Goal: Information Seeking & Learning: Learn about a topic

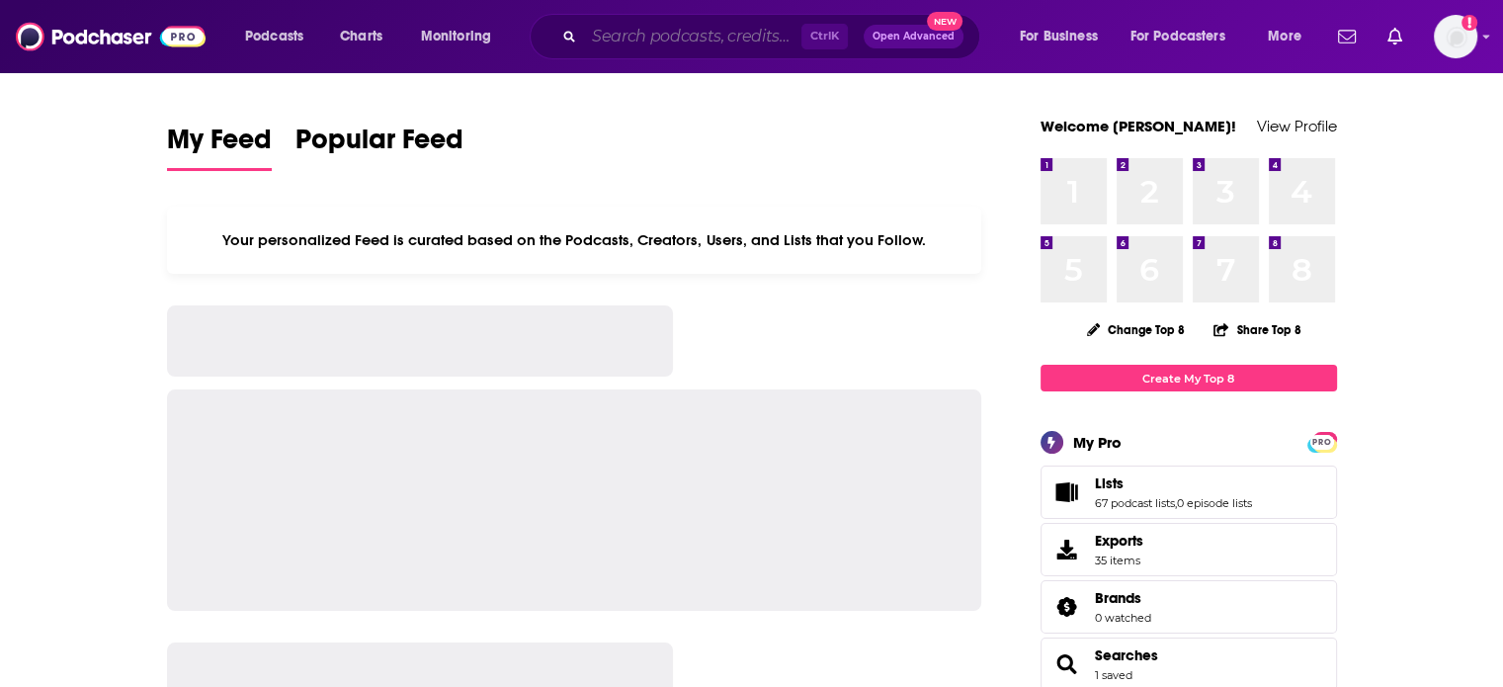
click at [759, 39] on input "Search podcasts, credits, & more..." at bounding box center [692, 37] width 217 height 32
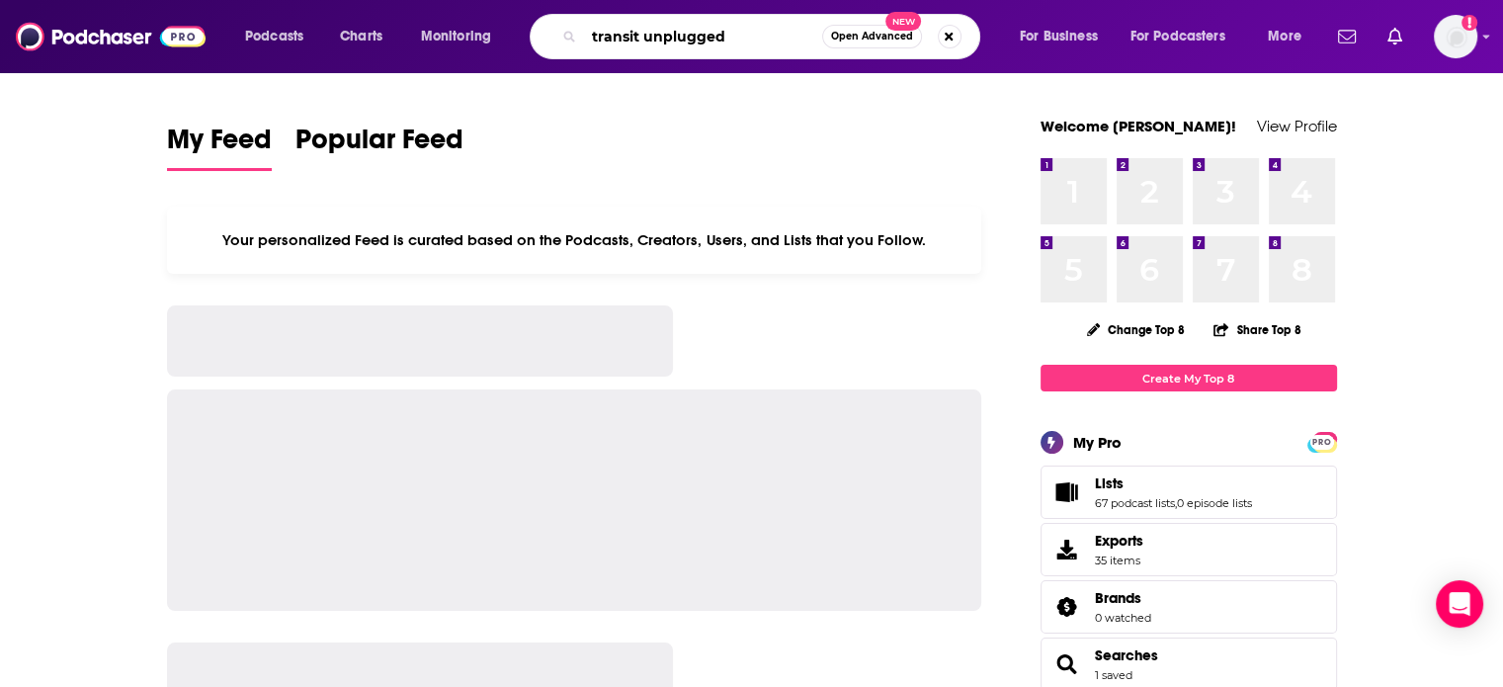
type input "transit unplugged"
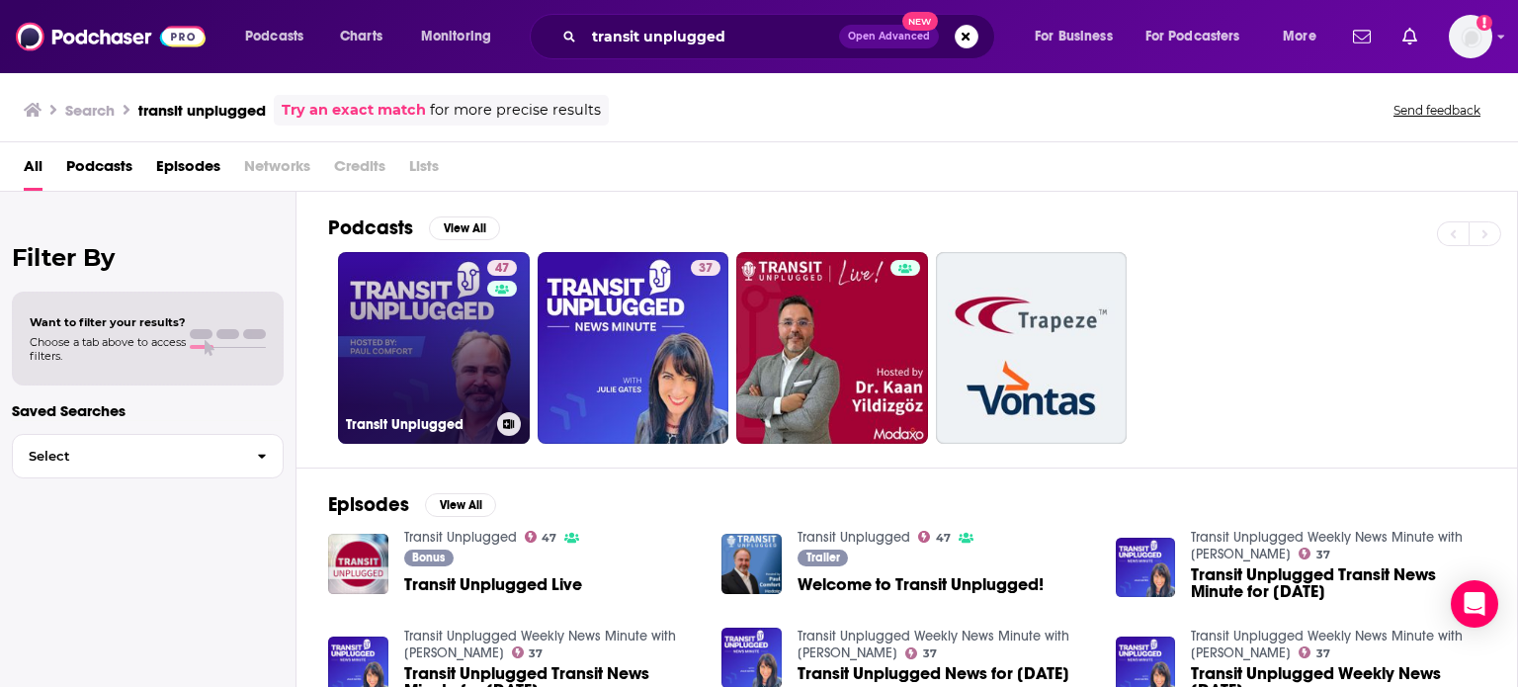
click at [373, 389] on link "47 Transit Unplugged" at bounding box center [434, 348] width 192 height 192
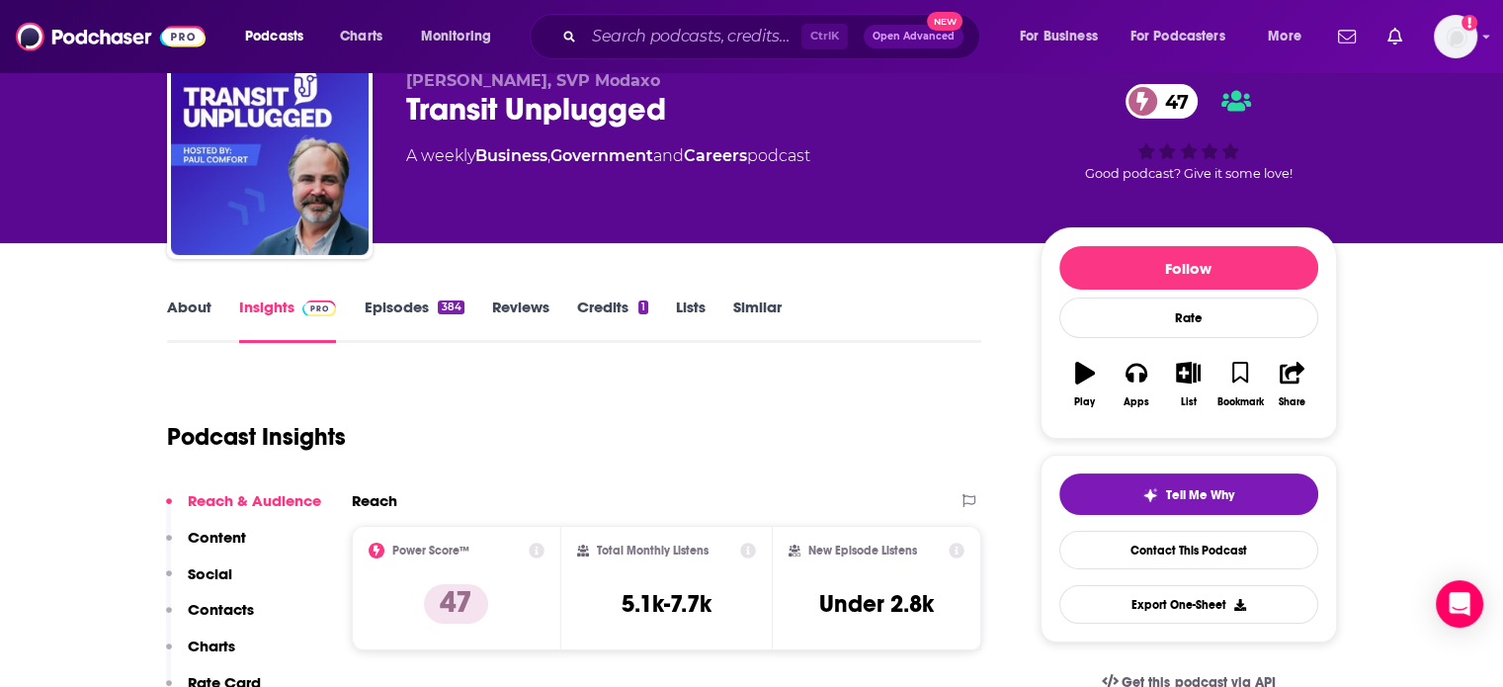
scroll to position [40, 0]
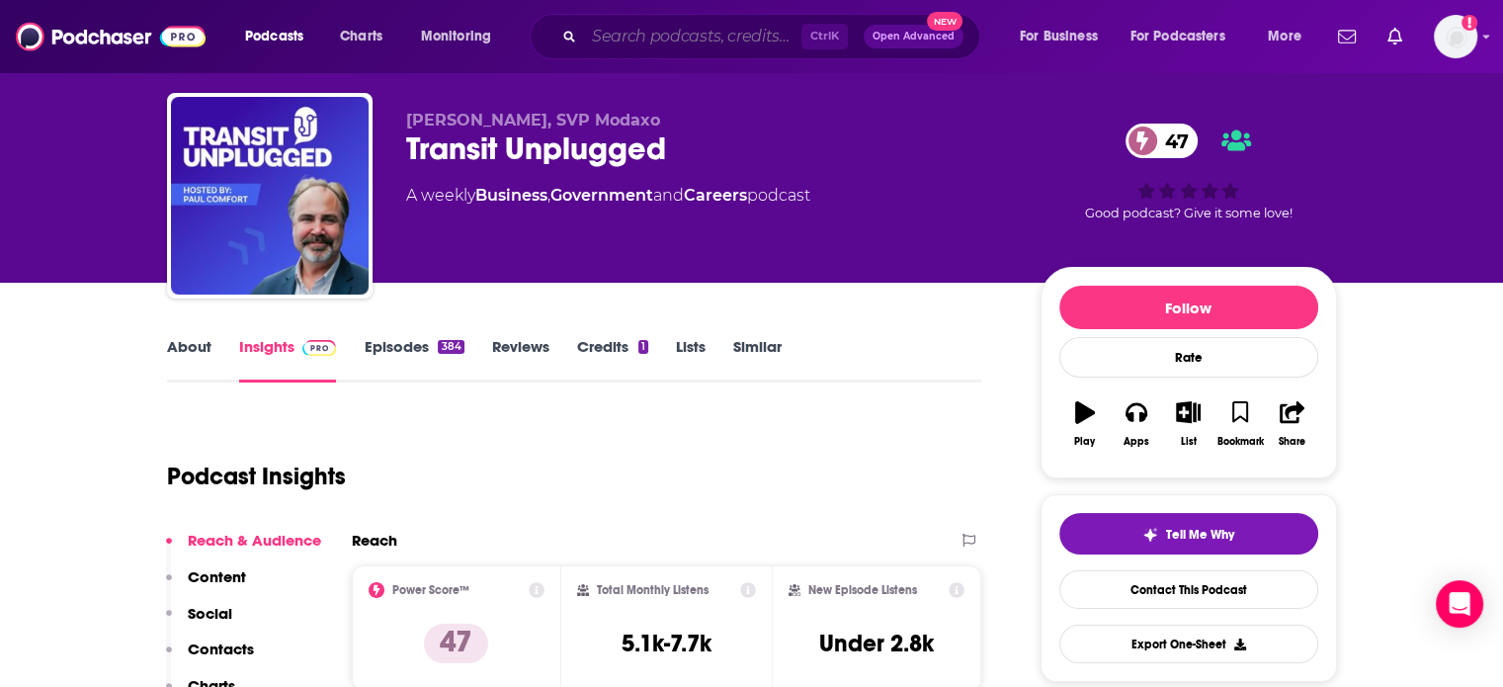
click at [715, 31] on input "Search podcasts, credits, & more..." at bounding box center [692, 37] width 217 height 32
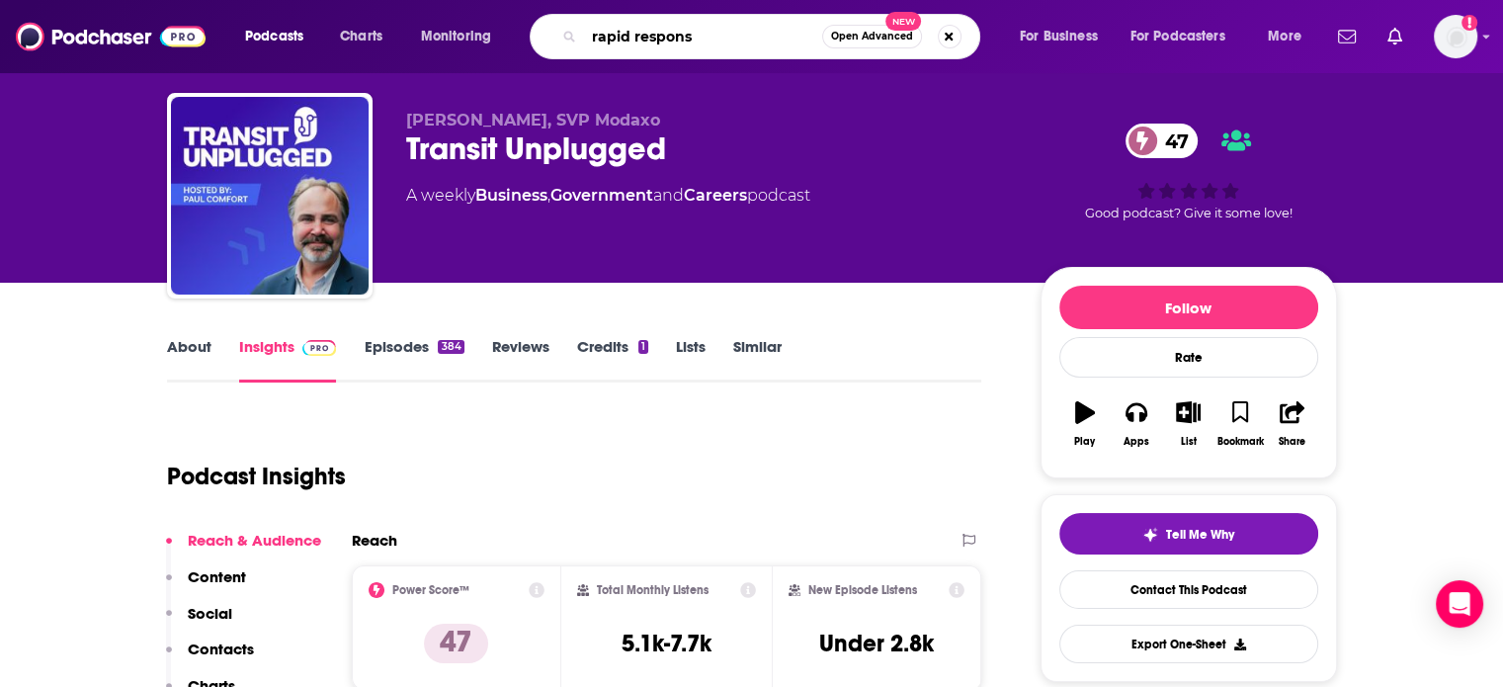
type input "rapid response"
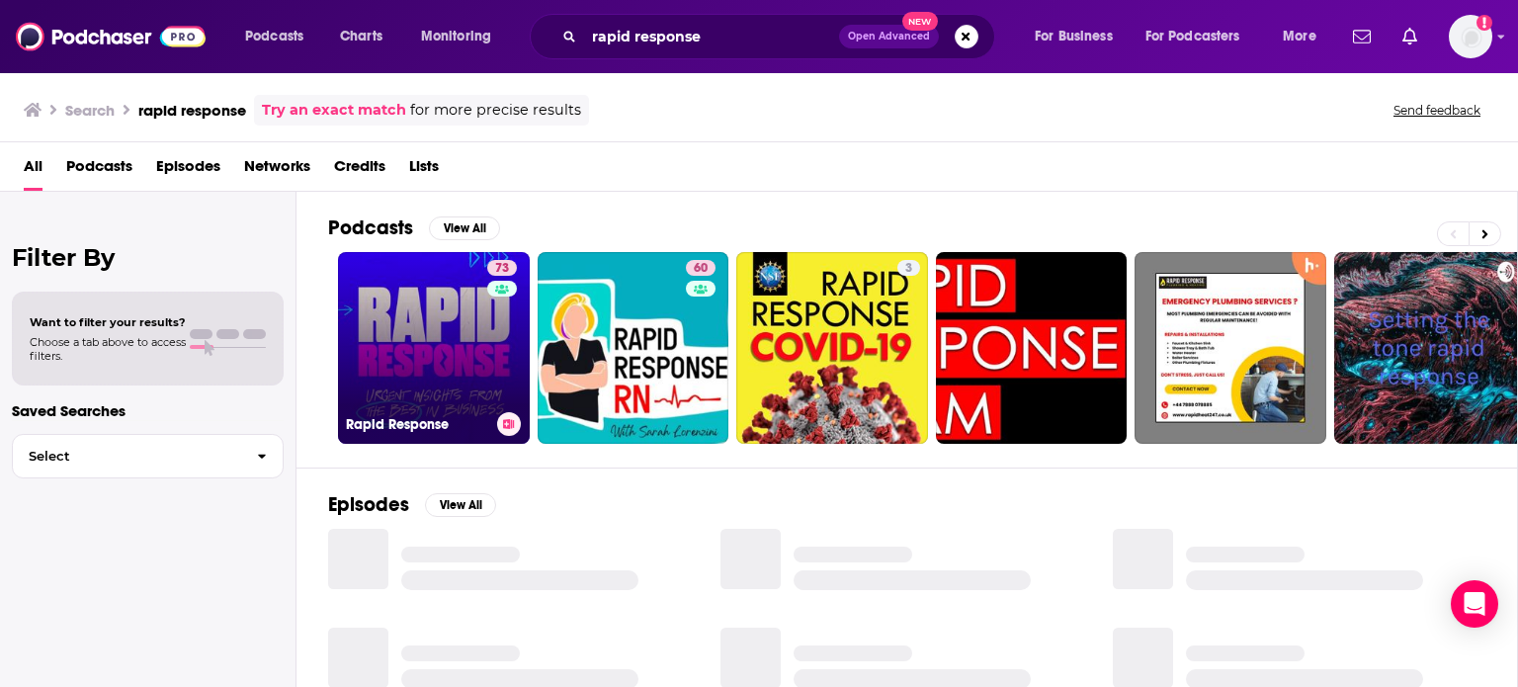
click at [395, 337] on link "73 Rapid Response" at bounding box center [434, 348] width 192 height 192
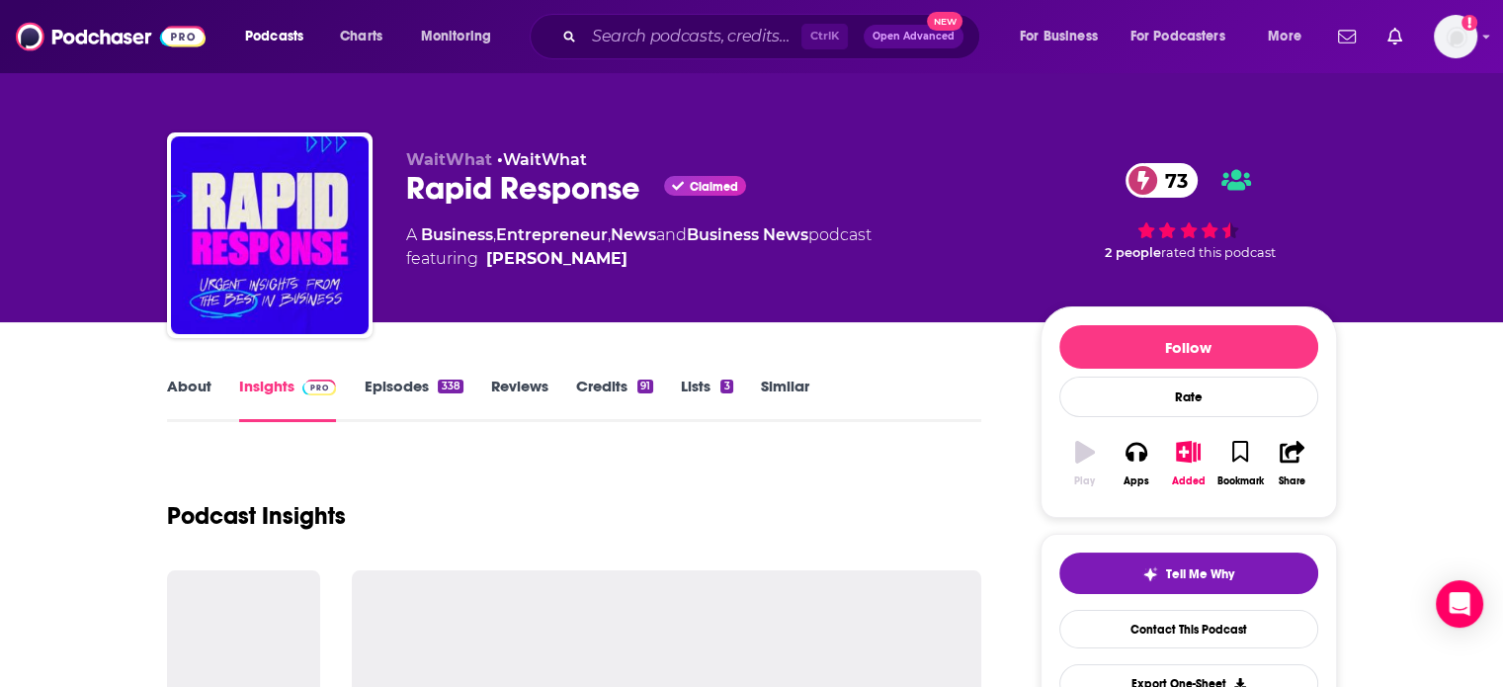
click at [727, 311] on div "WaitWhat • WaitWhat Rapid Response Claimed 73 A Business , Entrepreneur , News …" at bounding box center [871, 239] width 931 height 178
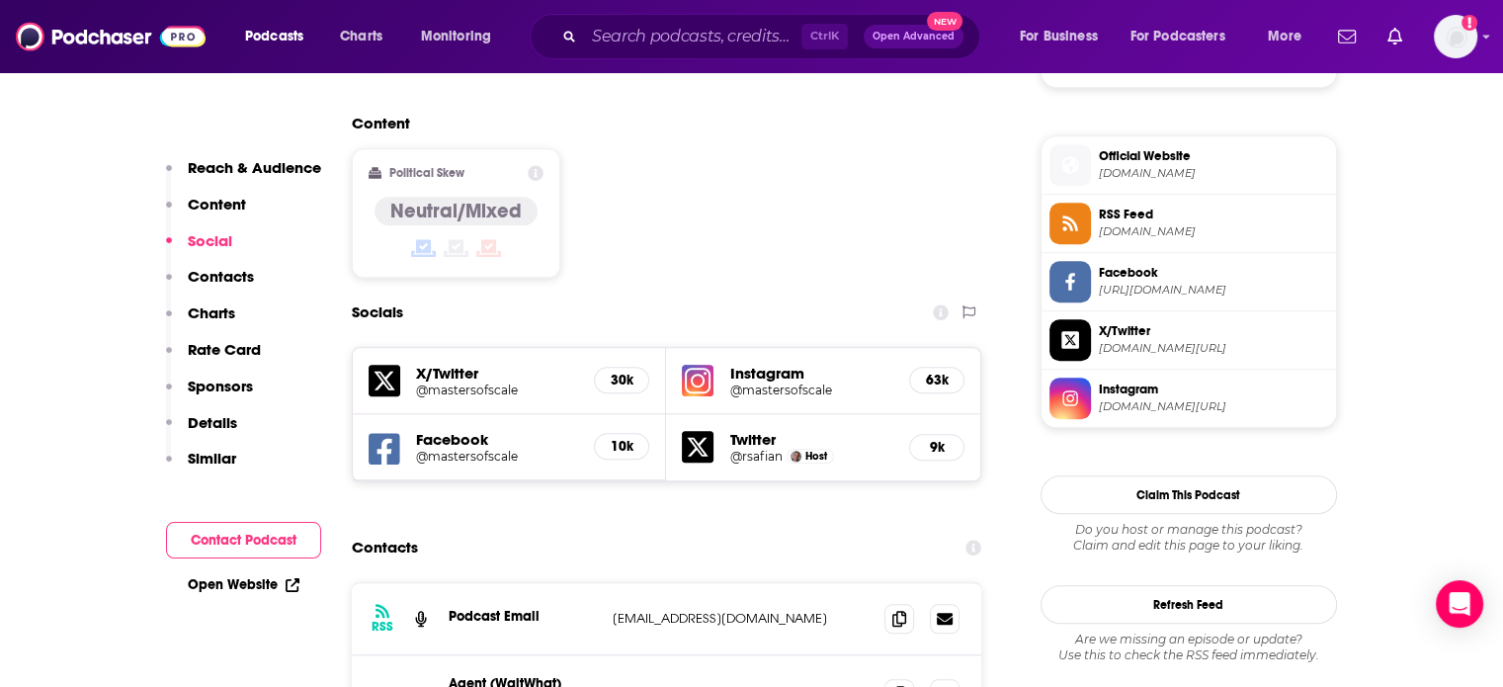
scroll to position [1582, 0]
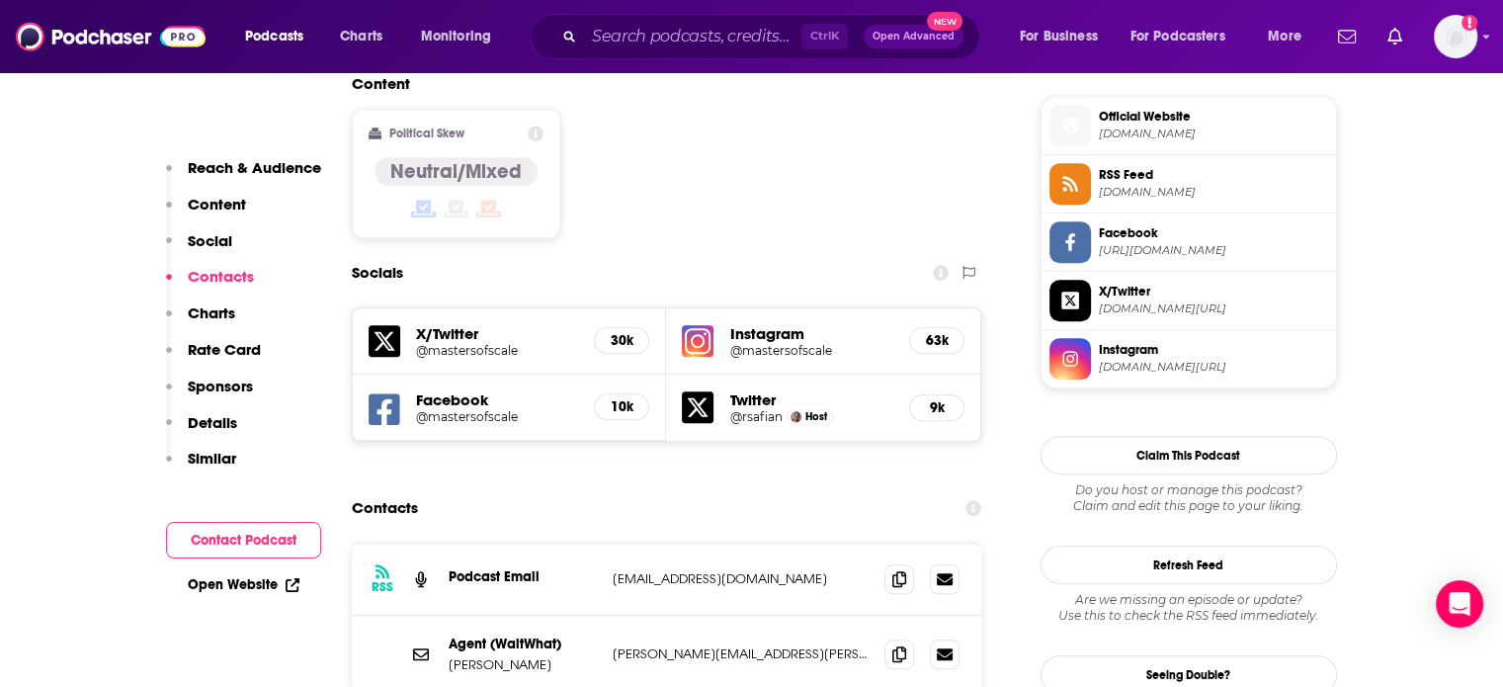
click at [700, 570] on p "hello@waitwhat.com" at bounding box center [741, 578] width 257 height 17
drag, startPoint x: 700, startPoint y: 457, endPoint x: 747, endPoint y: 462, distance: 47.7
click at [747, 570] on p "hello@waitwhat.com" at bounding box center [741, 578] width 257 height 17
click at [671, 570] on p "hello@waitwhat.com" at bounding box center [741, 578] width 257 height 17
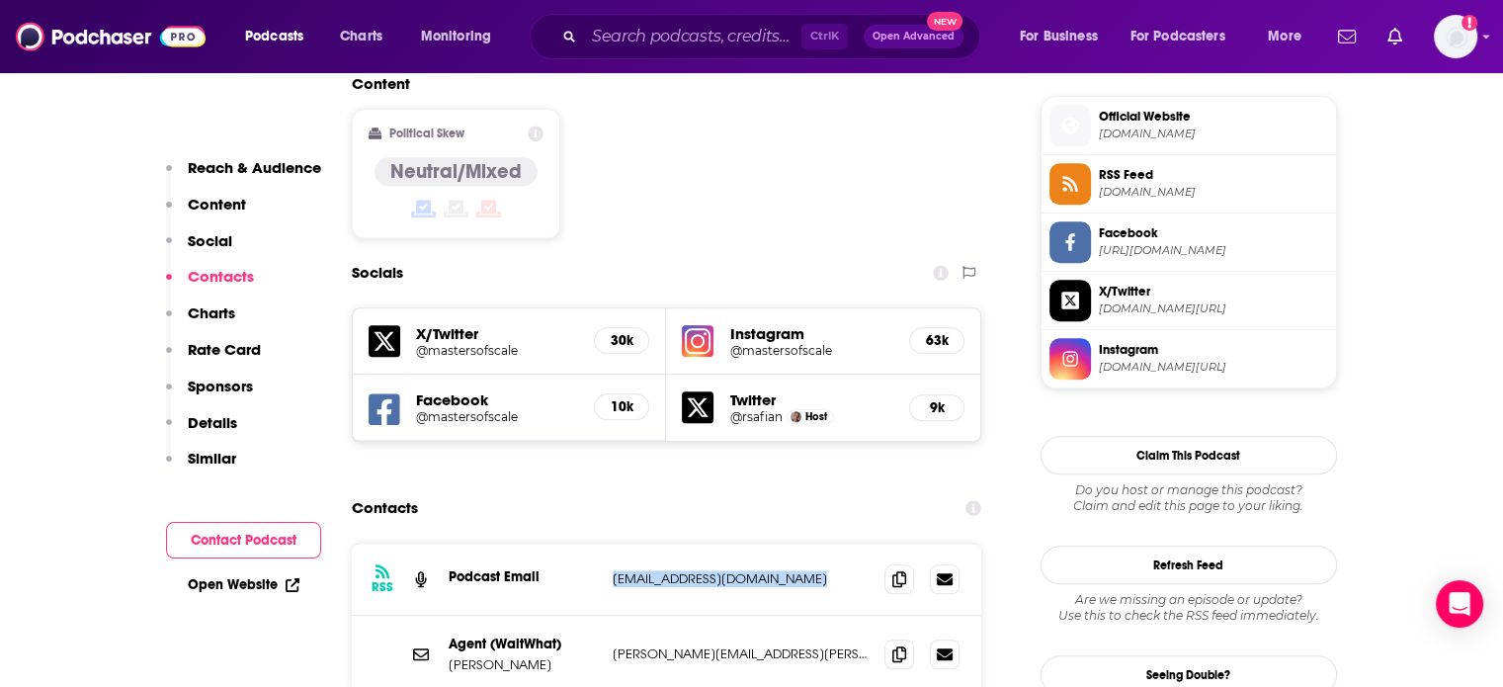
drag, startPoint x: 671, startPoint y: 461, endPoint x: 735, endPoint y: 464, distance: 64.3
click at [735, 570] on p "hello@waitwhat.com" at bounding box center [741, 578] width 257 height 17
click at [696, 570] on p "hello@waitwhat.com" at bounding box center [741, 578] width 257 height 17
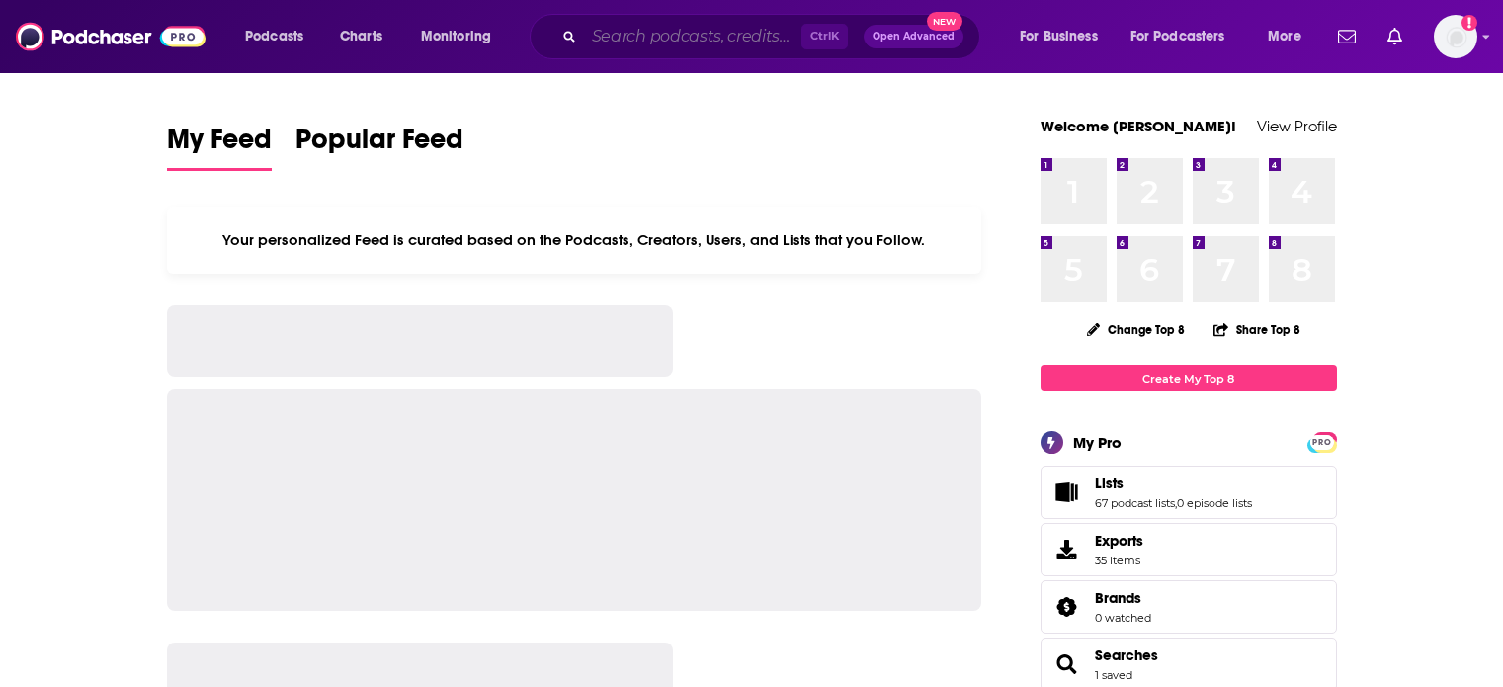
click at [659, 35] on input "Search podcasts, credits, & more..." at bounding box center [692, 37] width 217 height 32
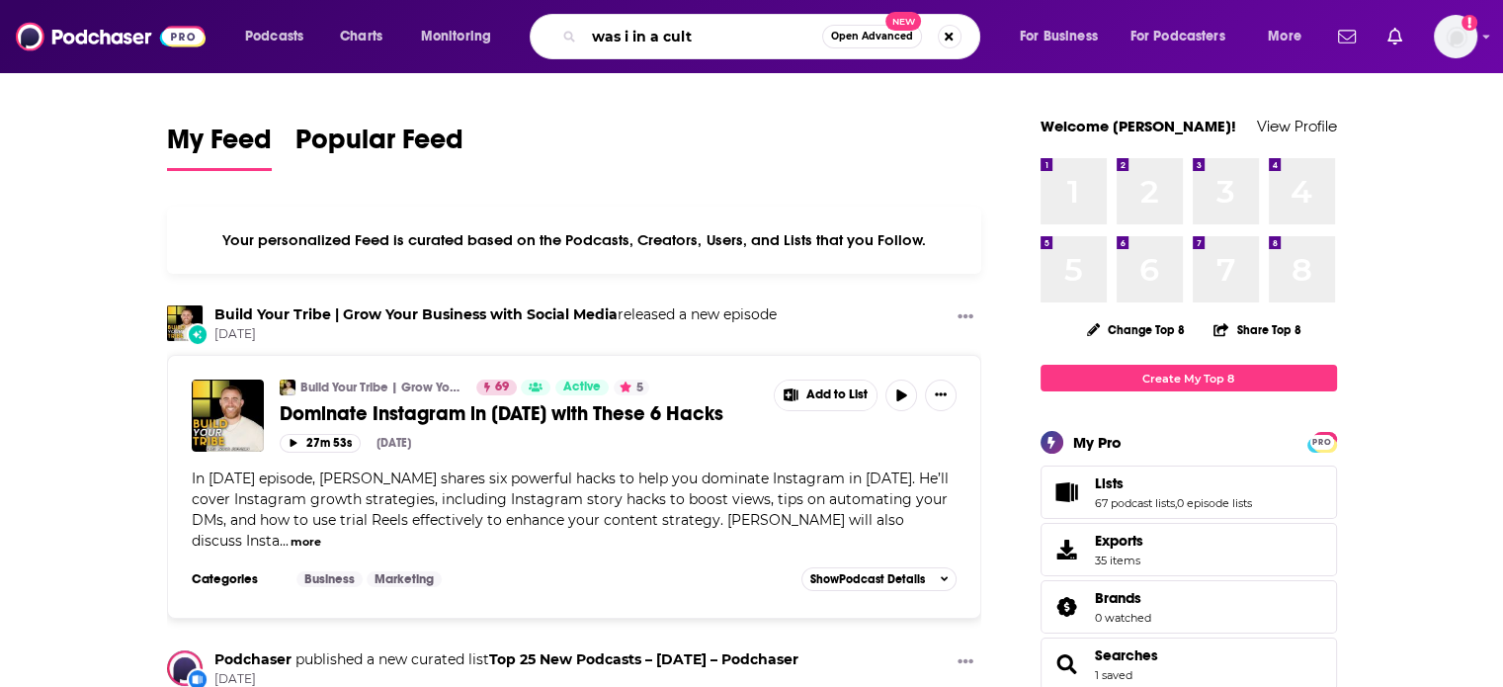
type input "was i in a cult"
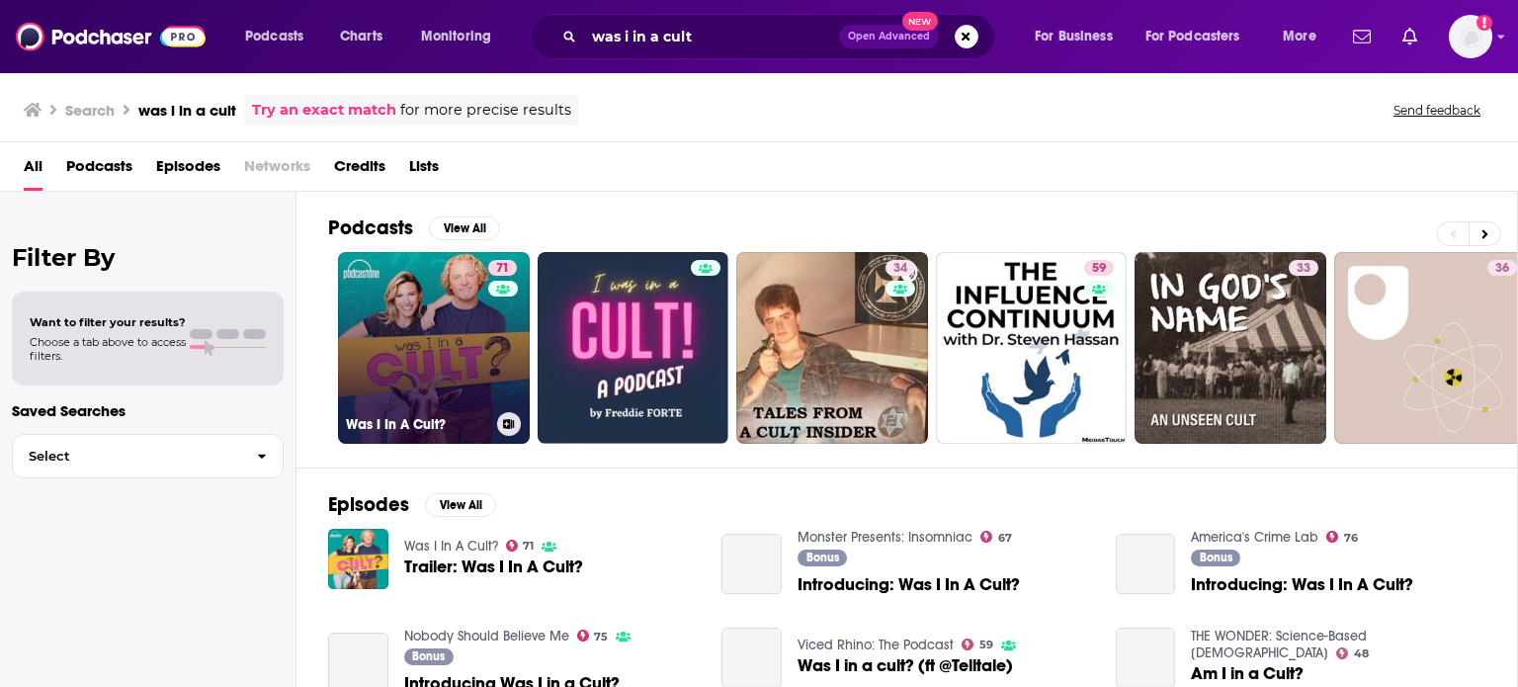
click at [477, 339] on link "71 Was I In A Cult?" at bounding box center [434, 348] width 192 height 192
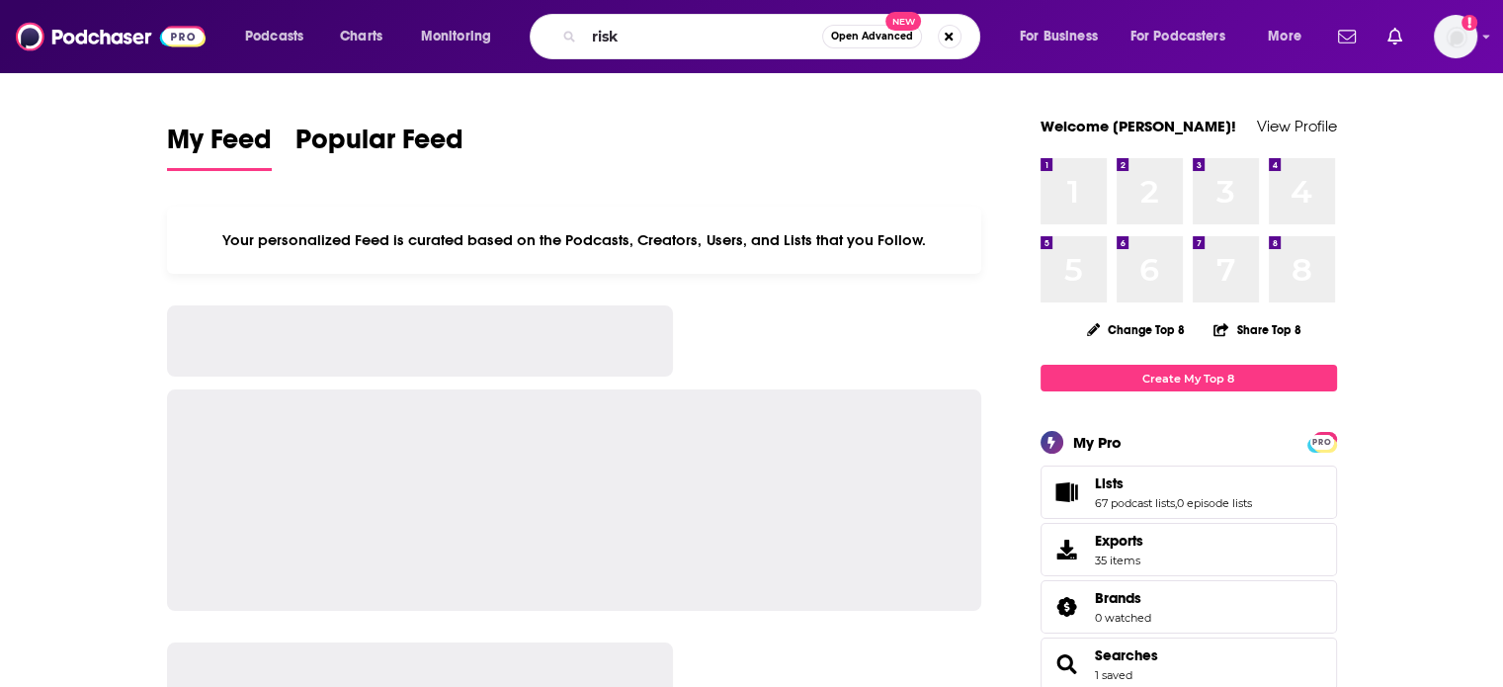
type input "risk"
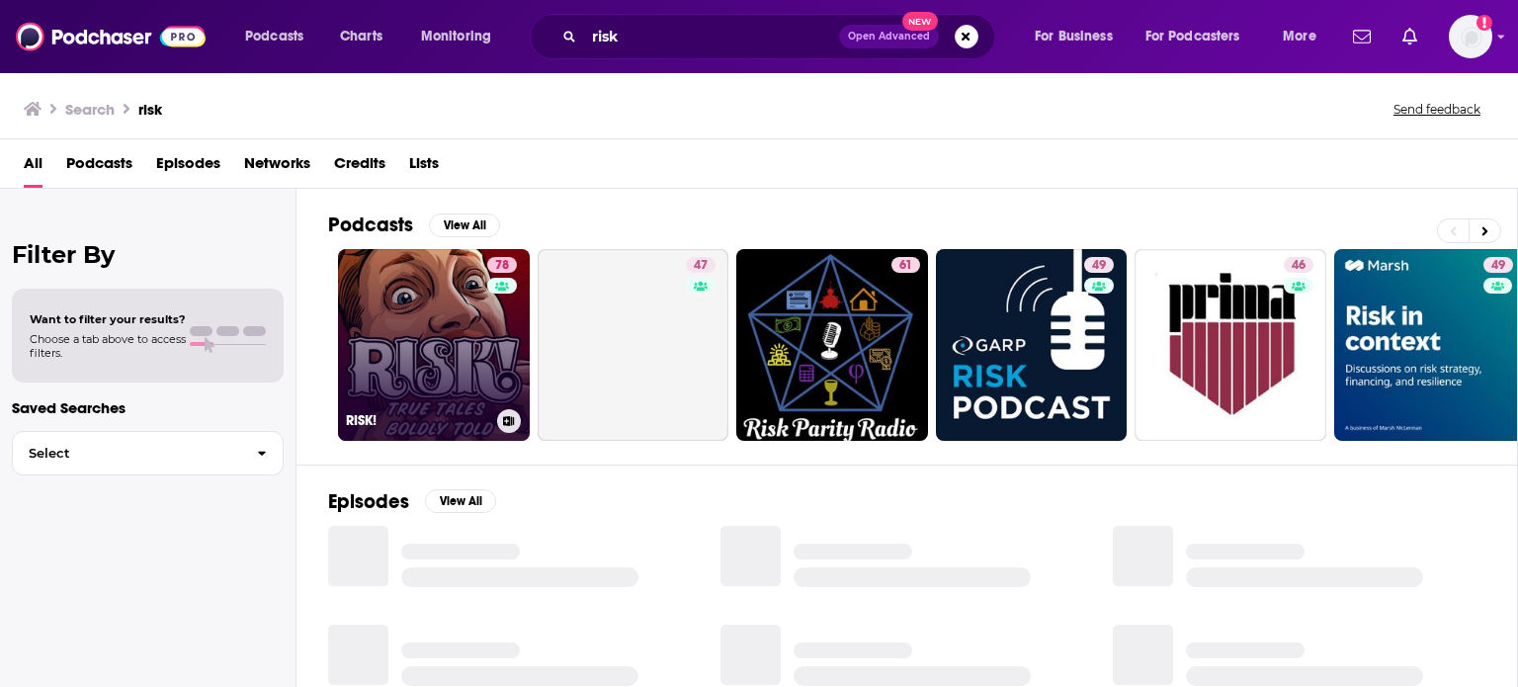
click at [480, 361] on link "78 RISK!" at bounding box center [434, 345] width 192 height 192
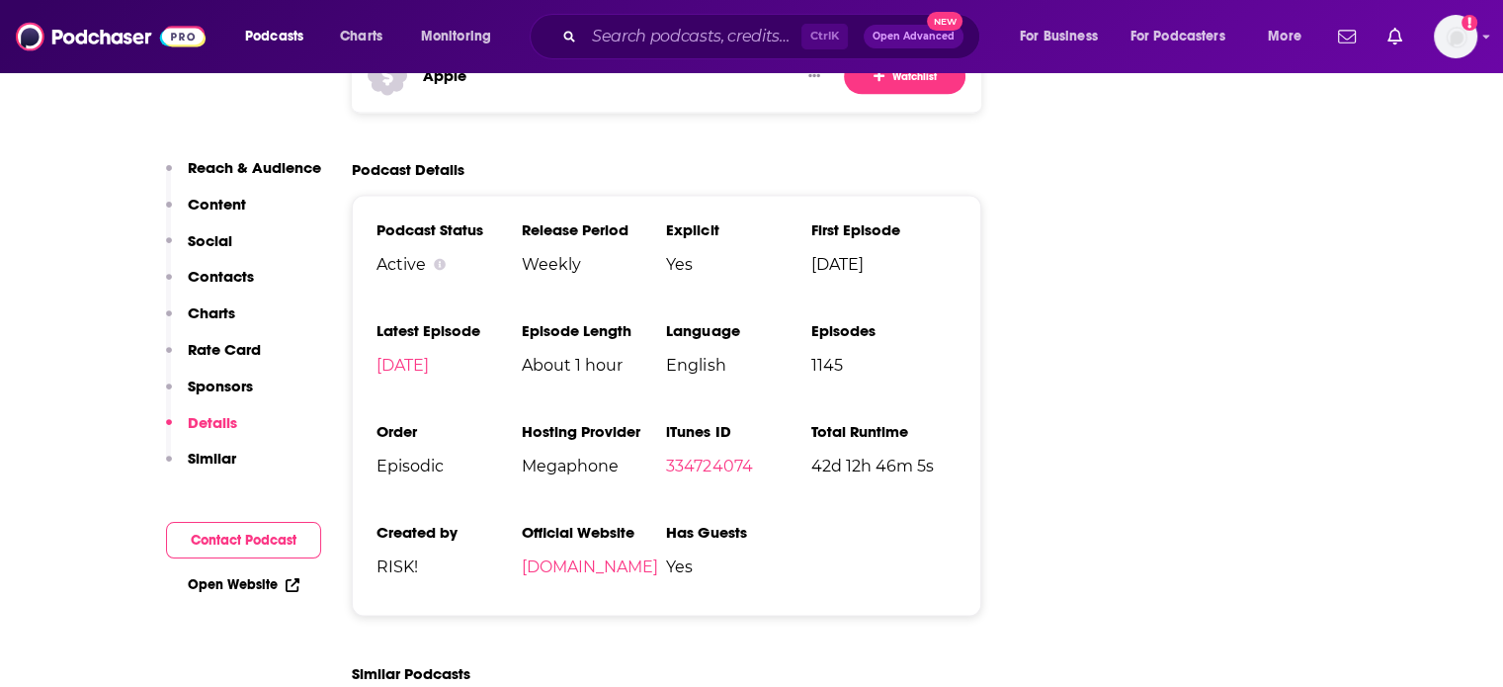
scroll to position [3558, 0]
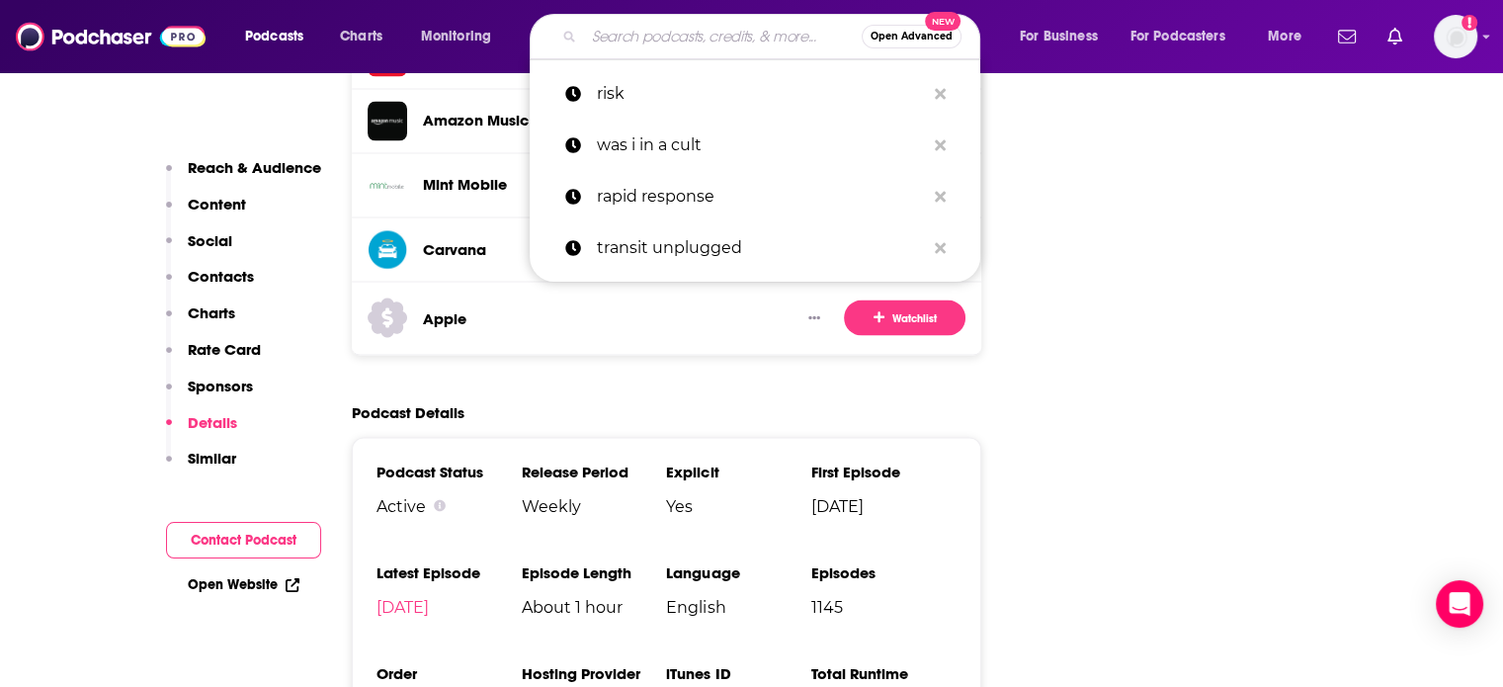
click at [672, 27] on input "Search podcasts, credits, & more..." at bounding box center [723, 37] width 278 height 32
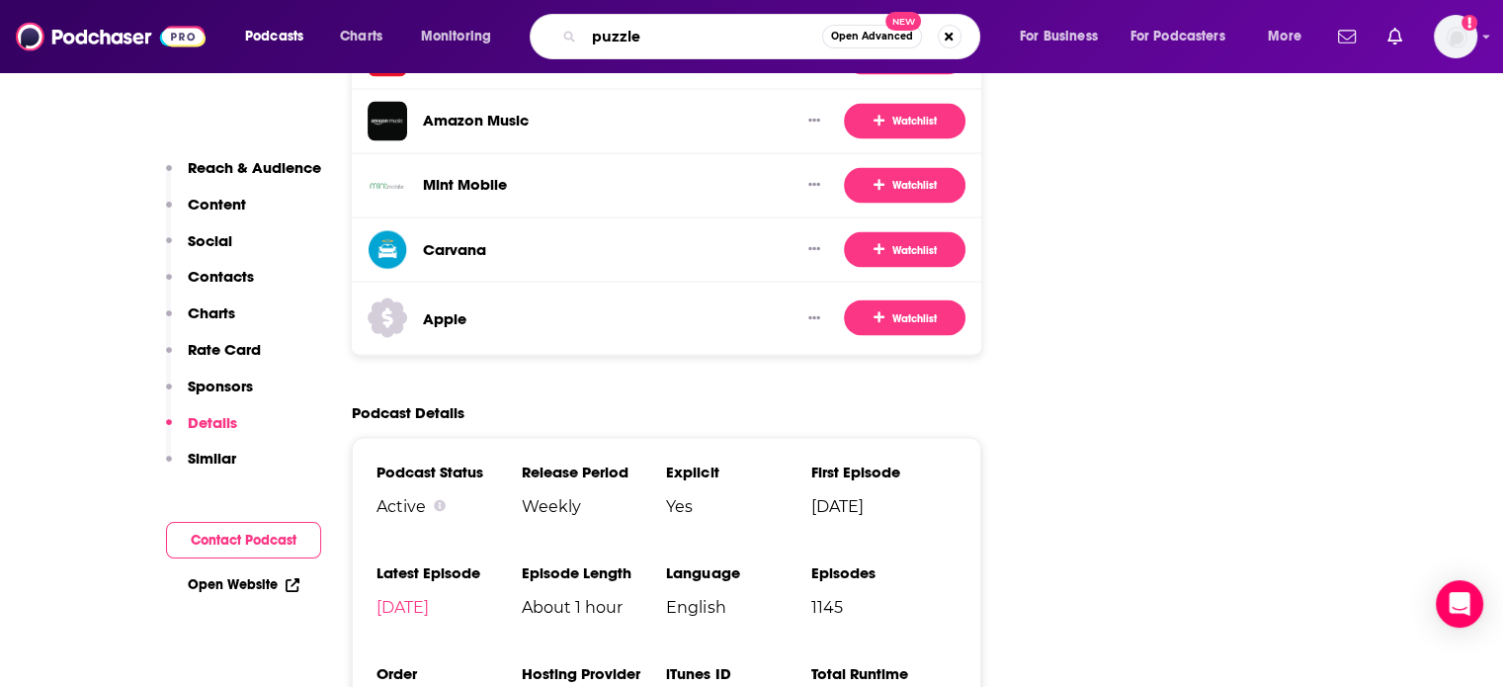
type input "puzzler"
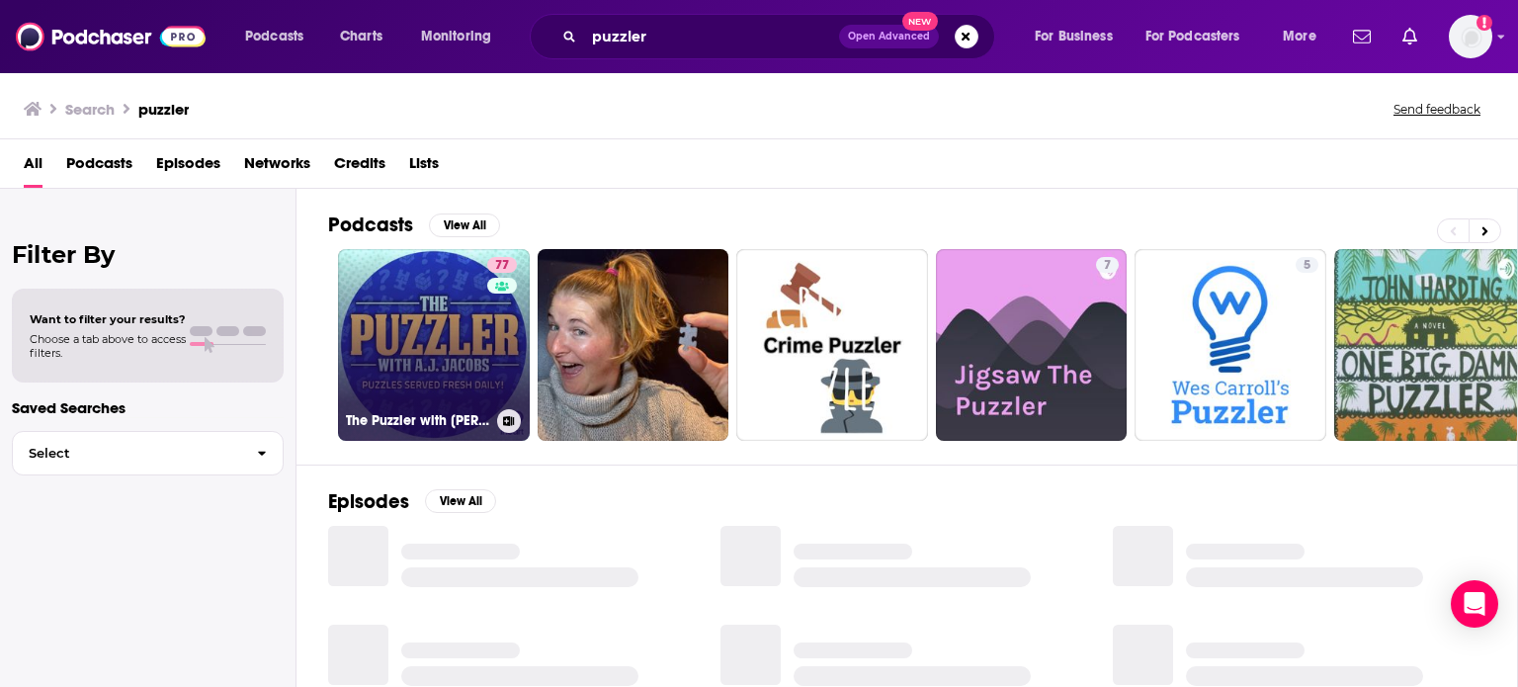
click at [452, 324] on link "77 The Puzzler with A.J. Jacobs" at bounding box center [434, 345] width 192 height 192
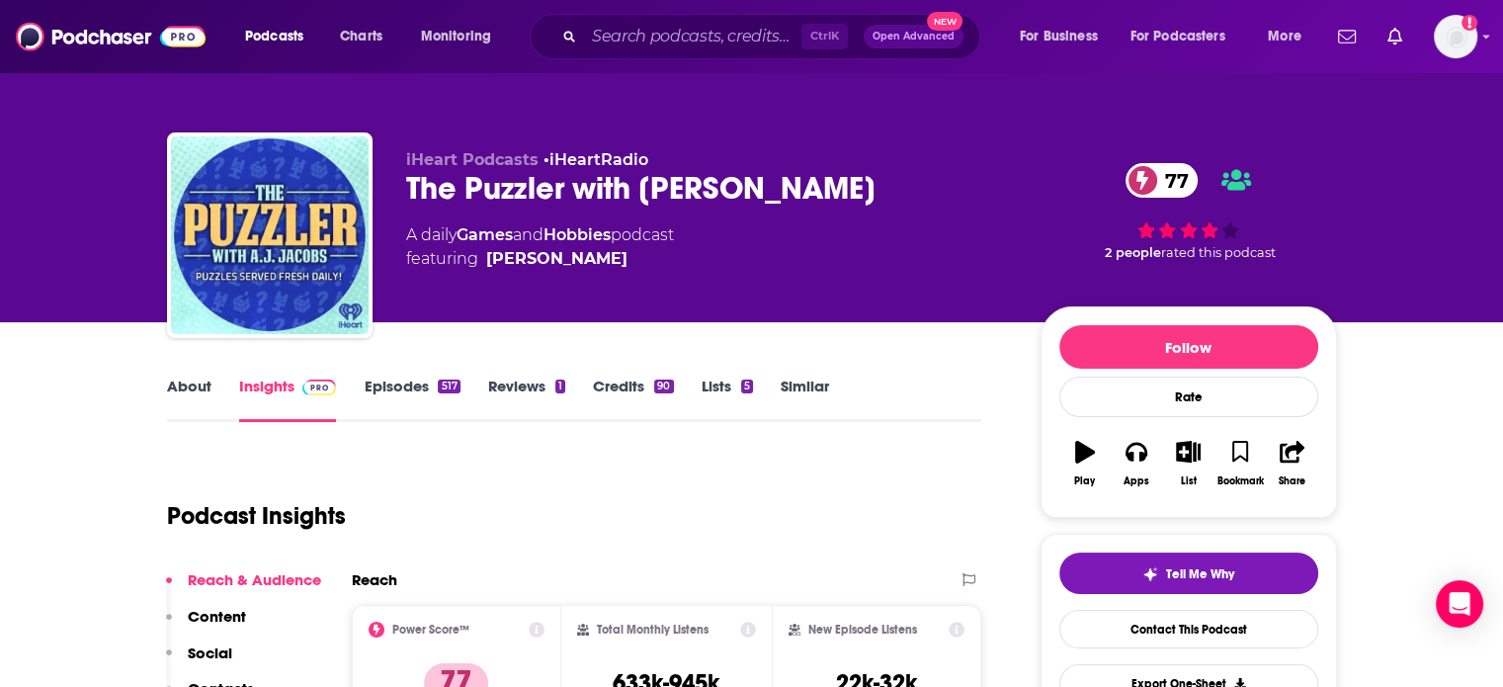
click at [390, 383] on link "Episodes 517" at bounding box center [412, 399] width 96 height 45
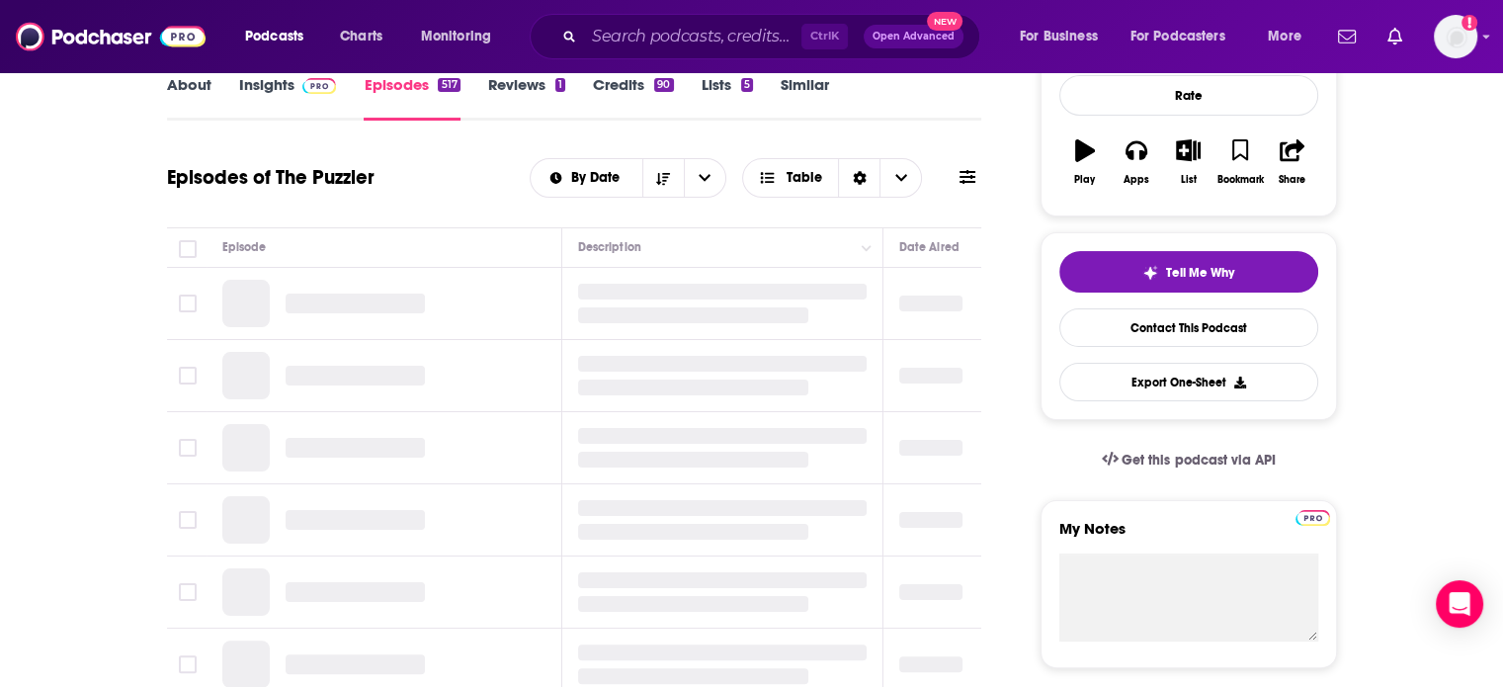
scroll to position [297, 0]
